Goal: Task Accomplishment & Management: Manage account settings

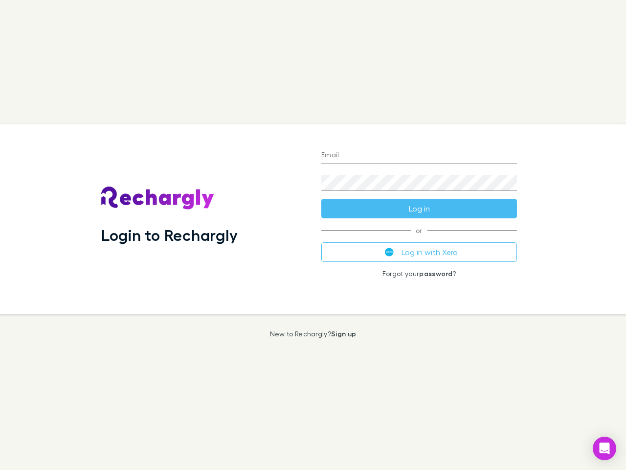
click at [313, 235] on div "Login to Rechargly" at bounding box center [203, 219] width 220 height 190
click at [419, 156] on input "Email" at bounding box center [419, 156] width 196 height 16
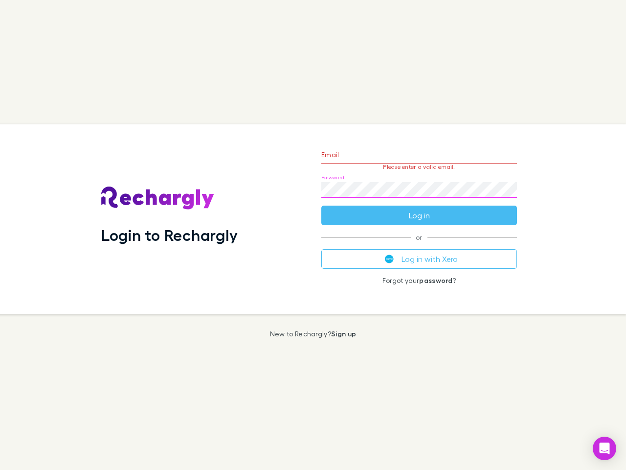
click at [419, 208] on form "Email Please enter a valid email. Password Log in" at bounding box center [419, 182] width 196 height 85
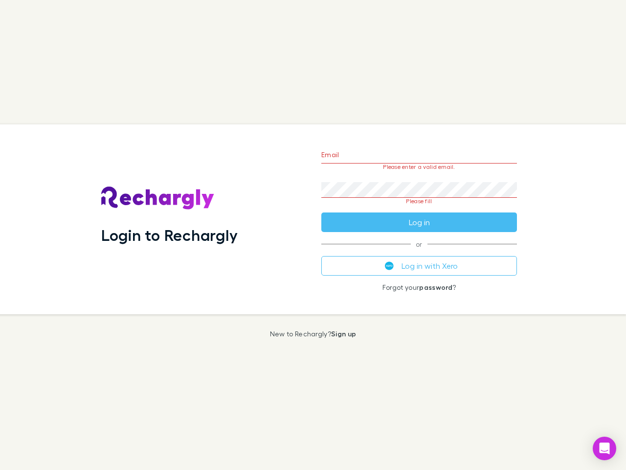
click at [419, 252] on div "Email Please enter a valid email. Password Please fill Log in or Log in with Xe…" at bounding box center [419, 219] width 211 height 190
click at [605, 448] on icon "Open Intercom Messenger" at bounding box center [605, 448] width 10 height 12
